Goal: Check status: Check status

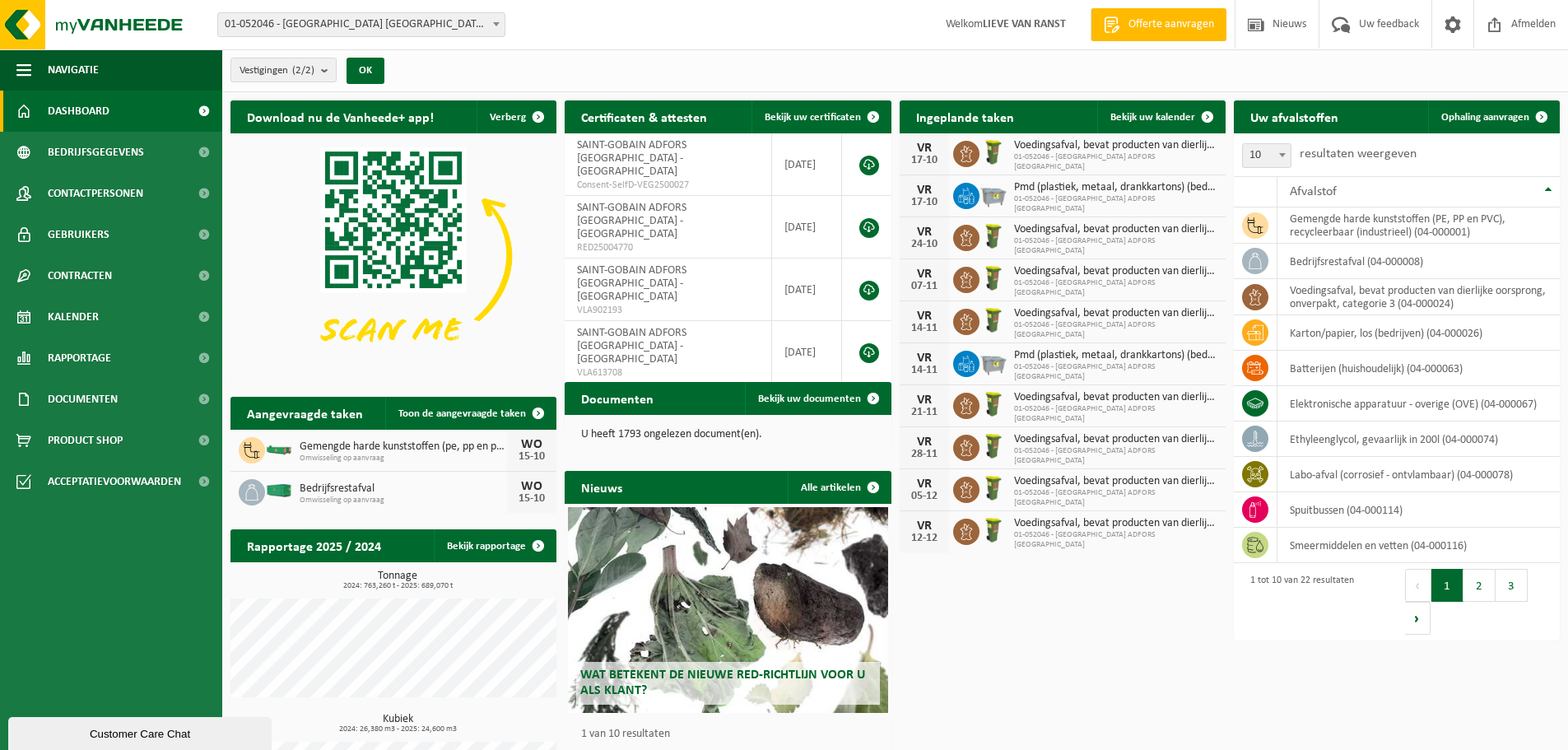
drag, startPoint x: 1163, startPoint y: 115, endPoint x: 1158, endPoint y: 139, distance: 24.5
click at [1163, 115] on span "Bekijk uw kalender" at bounding box center [1152, 118] width 84 height 11
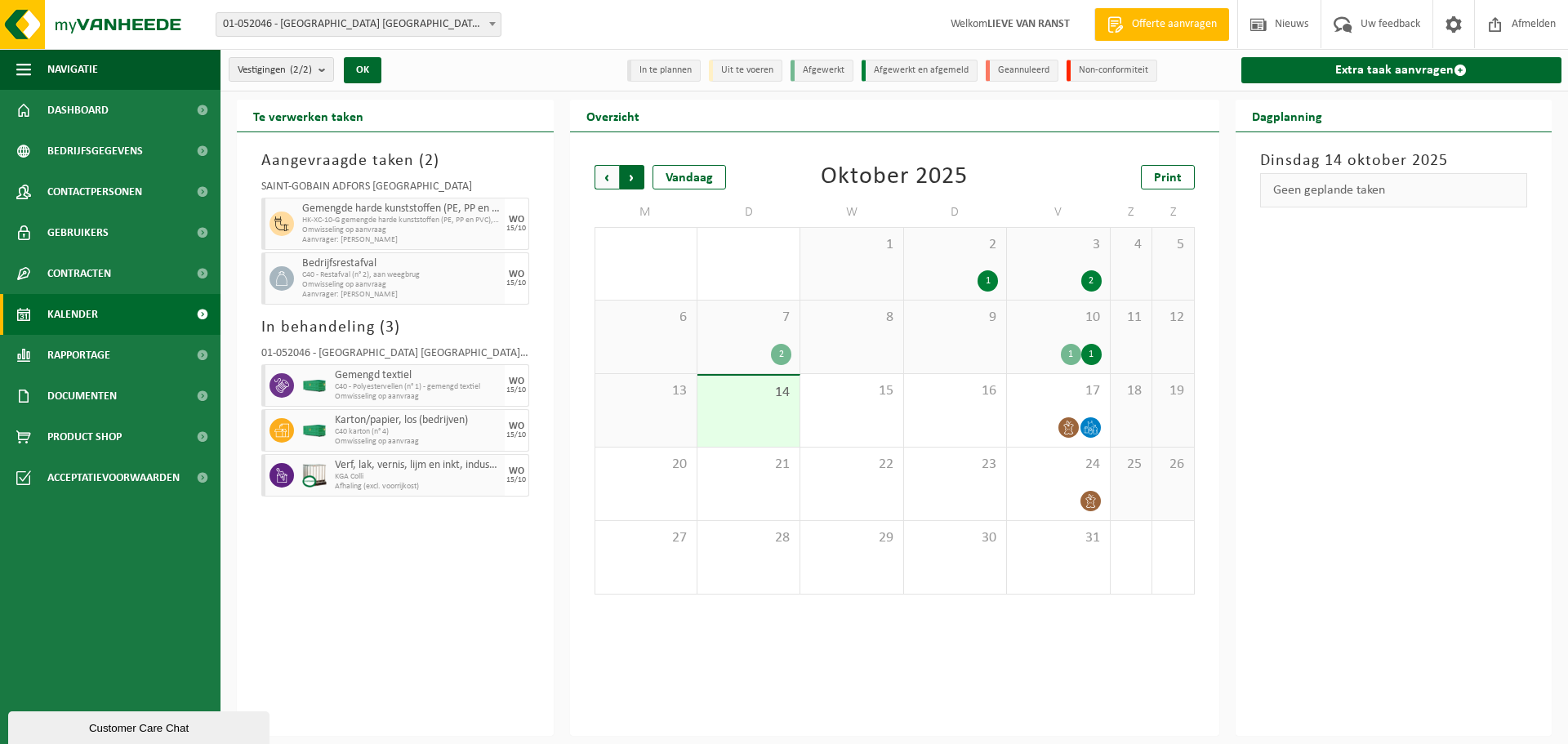
click at [610, 171] on span "Vorige" at bounding box center [607, 177] width 25 height 25
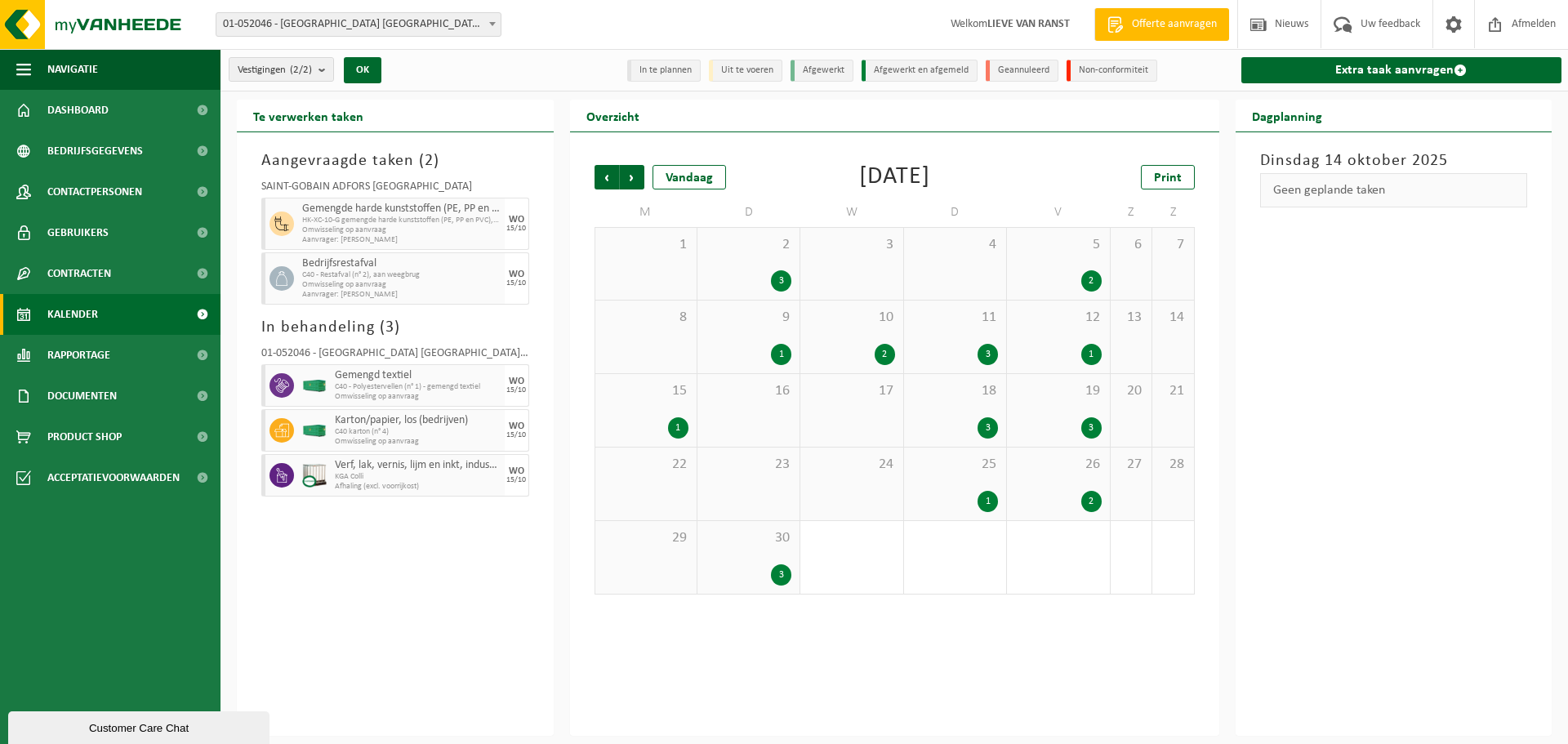
click at [781, 572] on div "3" at bounding box center [781, 575] width 20 height 21
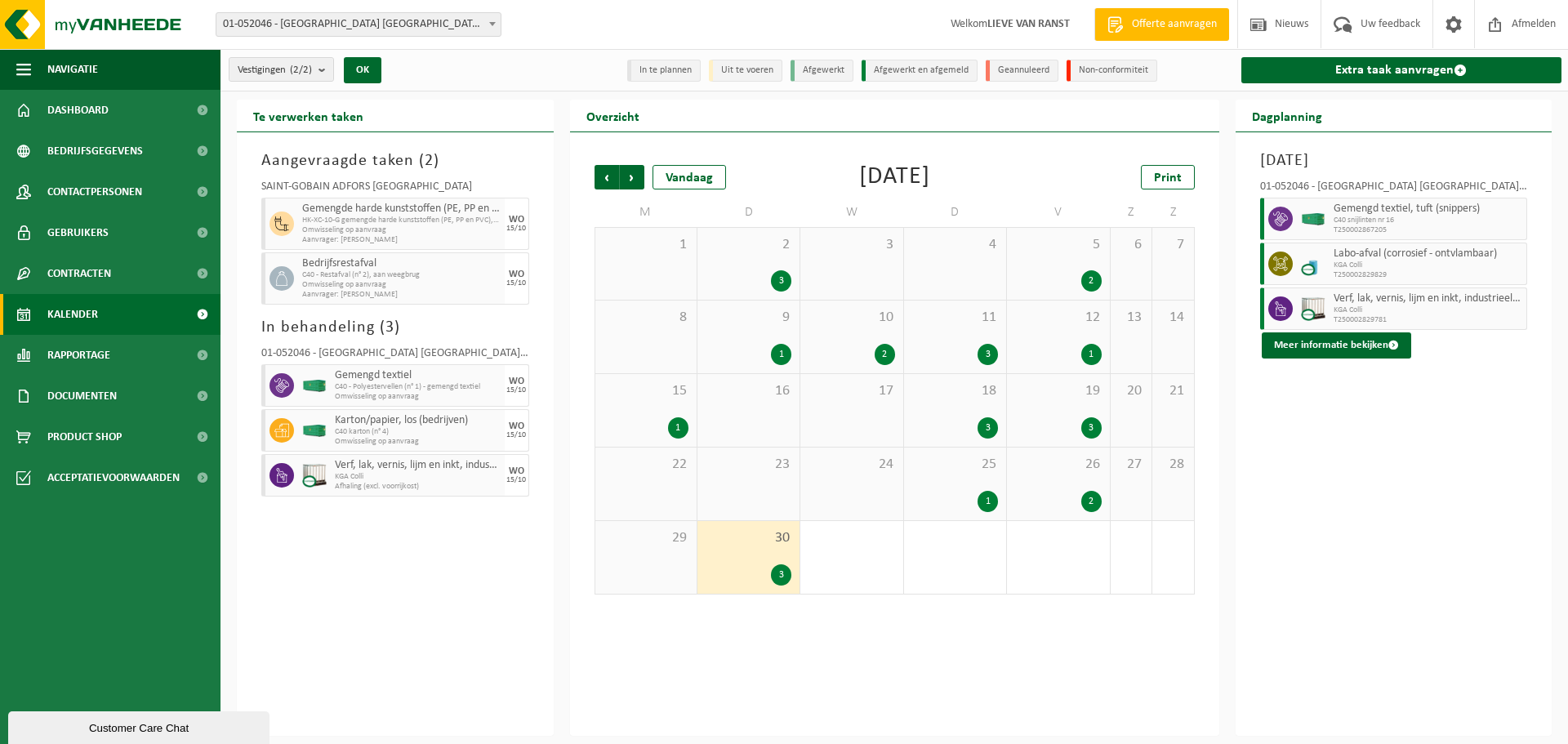
click at [1087, 499] on div "2" at bounding box center [1092, 501] width 20 height 21
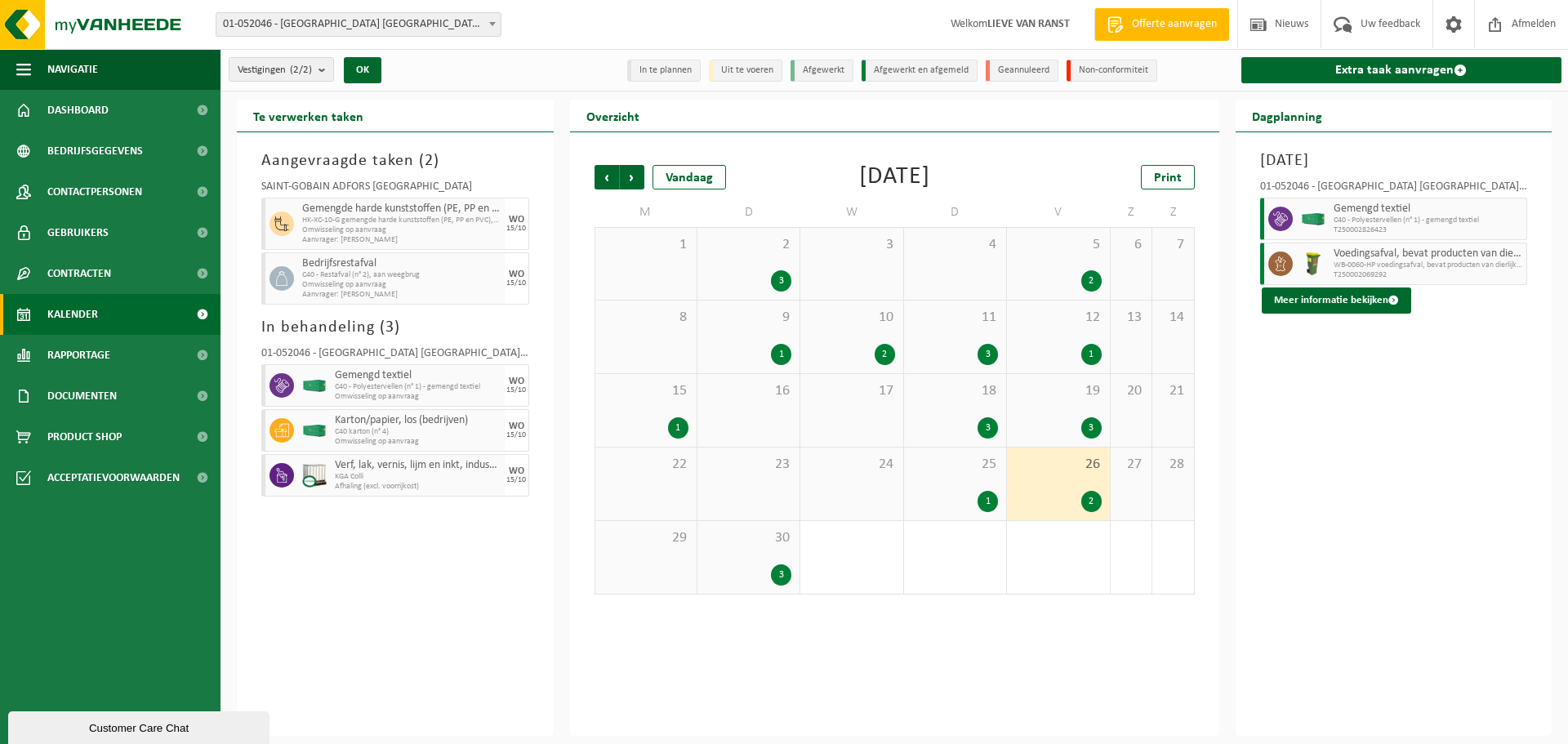
click at [1097, 424] on div "3" at bounding box center [1092, 428] width 20 height 21
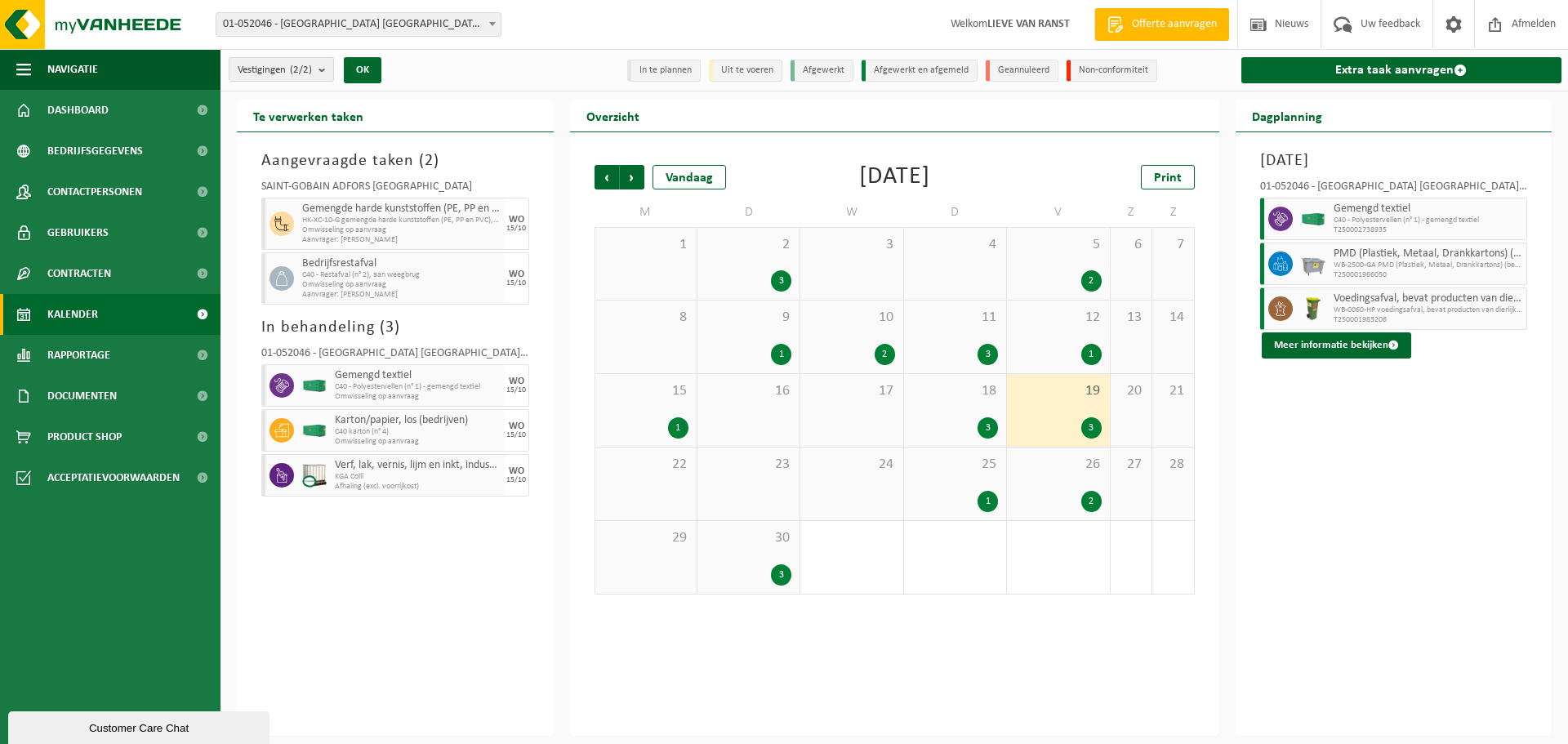
click at [1098, 351] on div "1" at bounding box center [1092, 354] width 20 height 21
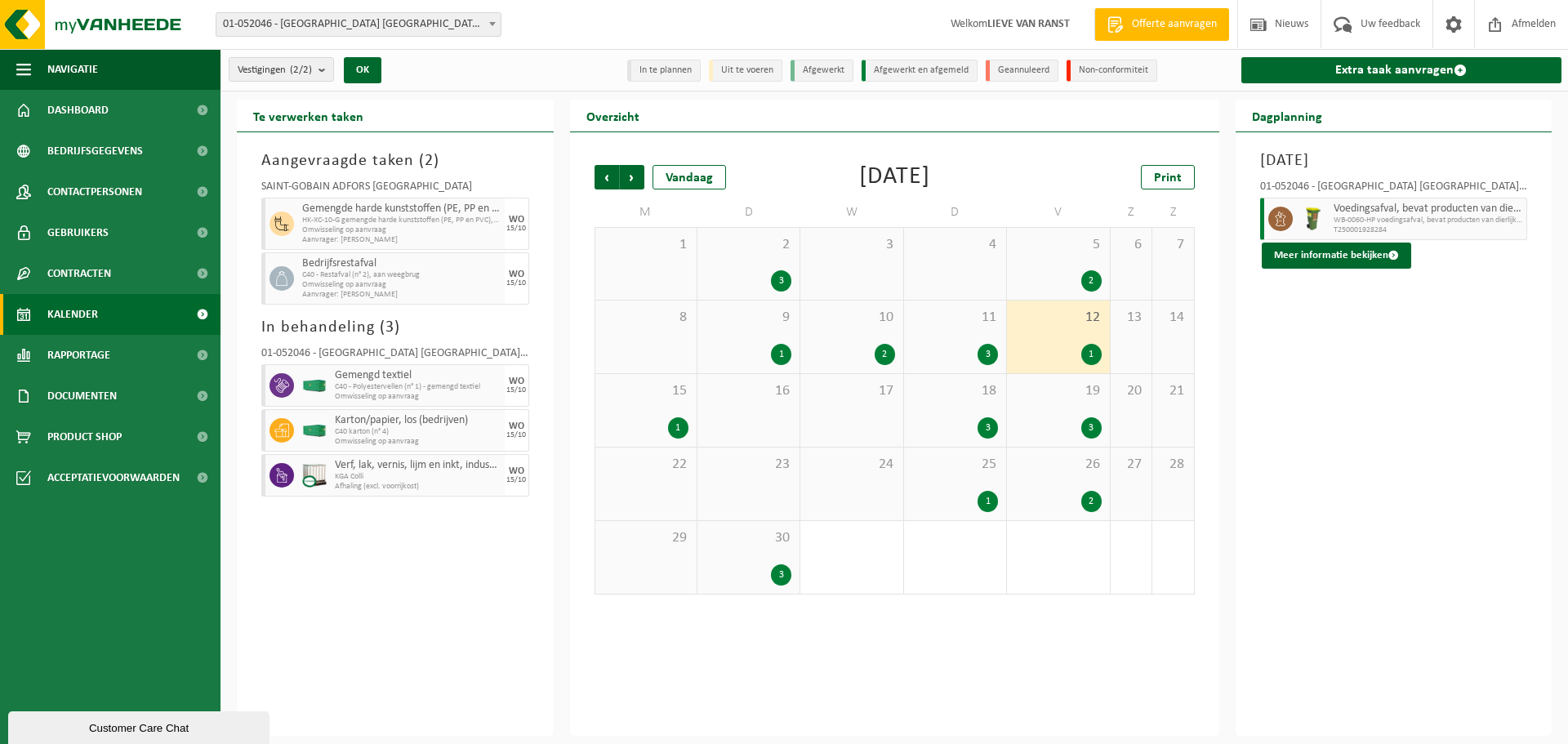
click at [1088, 272] on div "2" at bounding box center [1092, 281] width 20 height 21
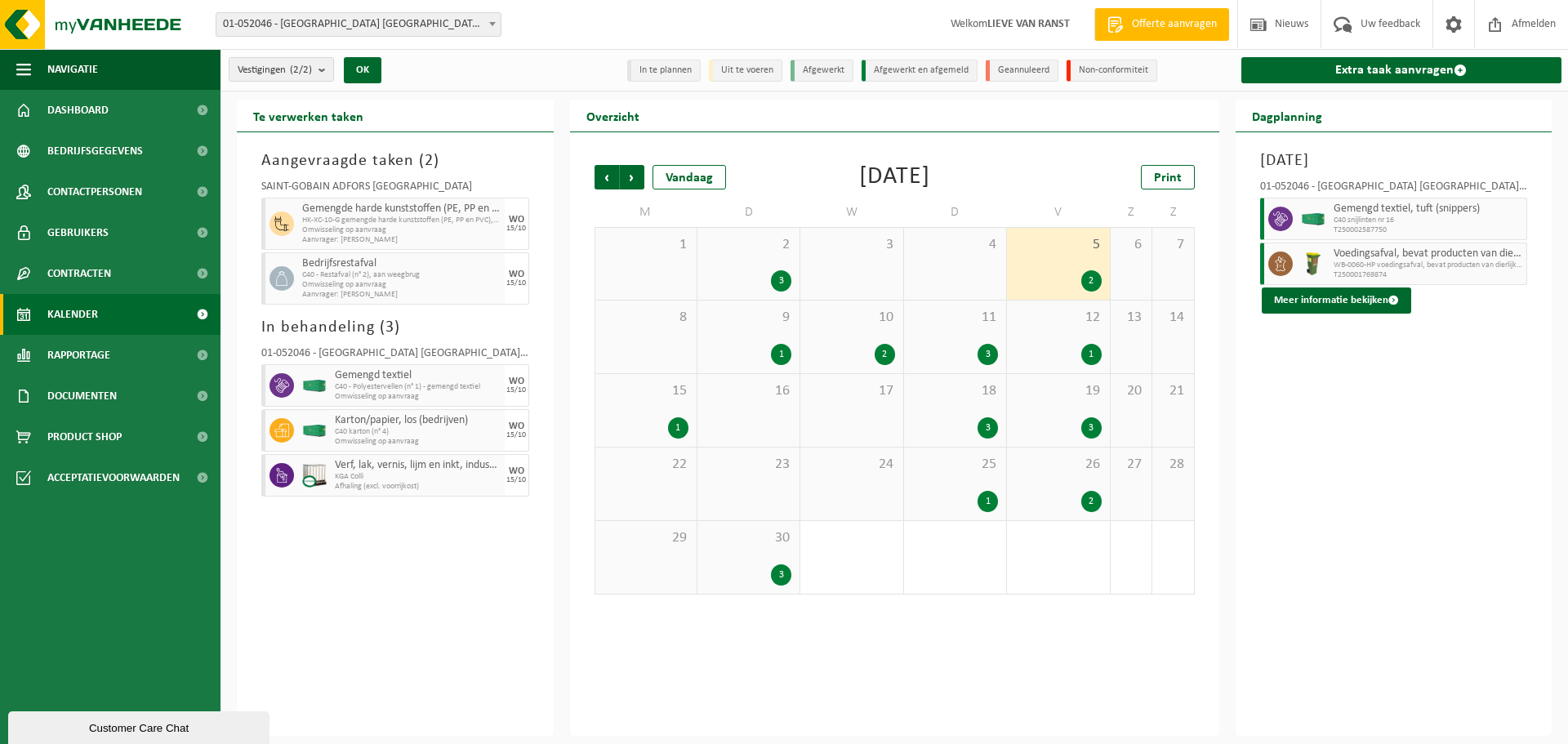
click at [1084, 431] on div "3" at bounding box center [1092, 428] width 20 height 21
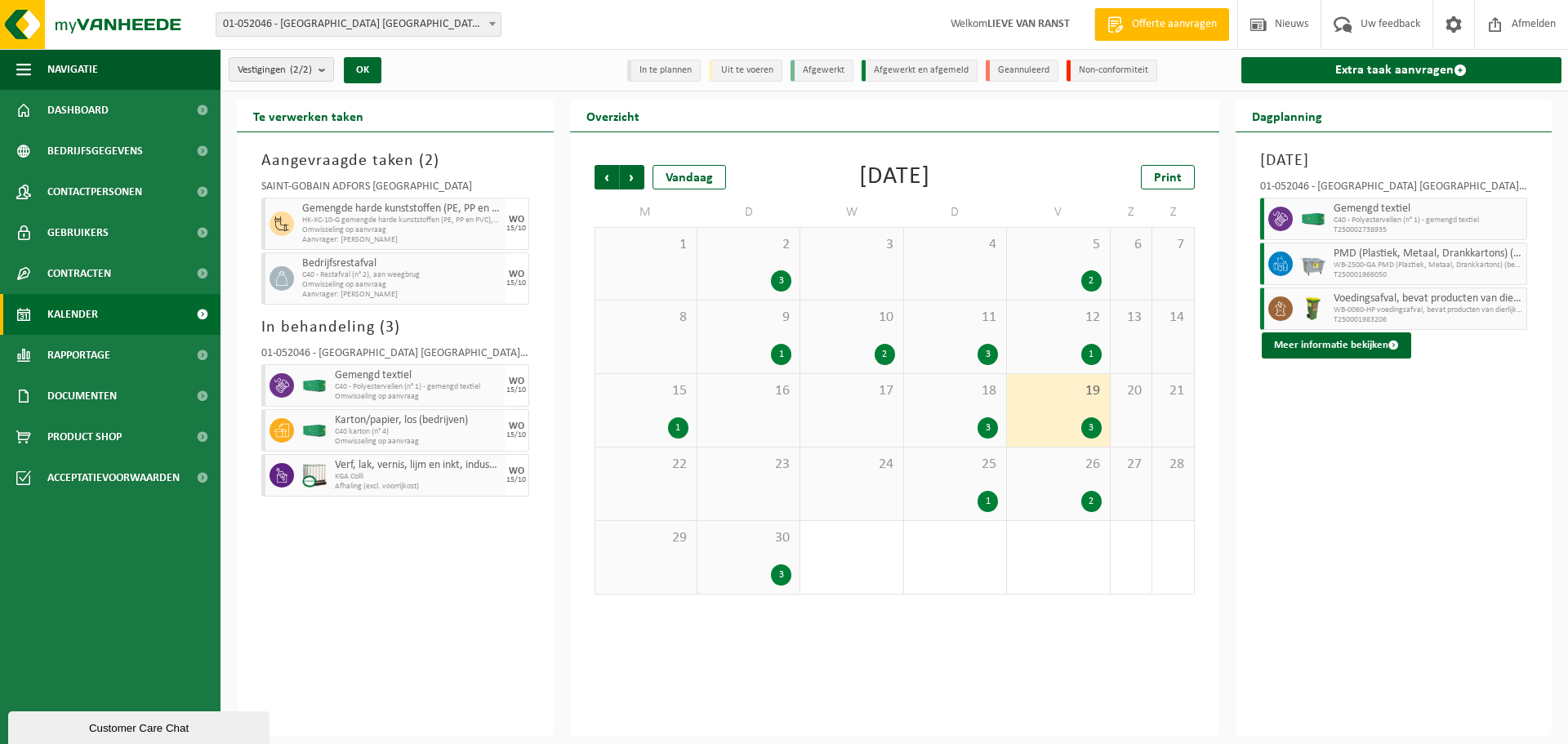
click at [933, 704] on div "Vorige Volgende Vandaag September 2025 Print M D W D V Z Z 1 2 3 3 4 5 2 6 7 8 …" at bounding box center [894, 434] width 649 height 603
drag, startPoint x: 1551, startPoint y: 26, endPoint x: 1529, endPoint y: 54, distance: 35.6
click at [1551, 26] on span "Afmelden" at bounding box center [1533, 24] width 53 height 48
